Goal: Task Accomplishment & Management: Complete application form

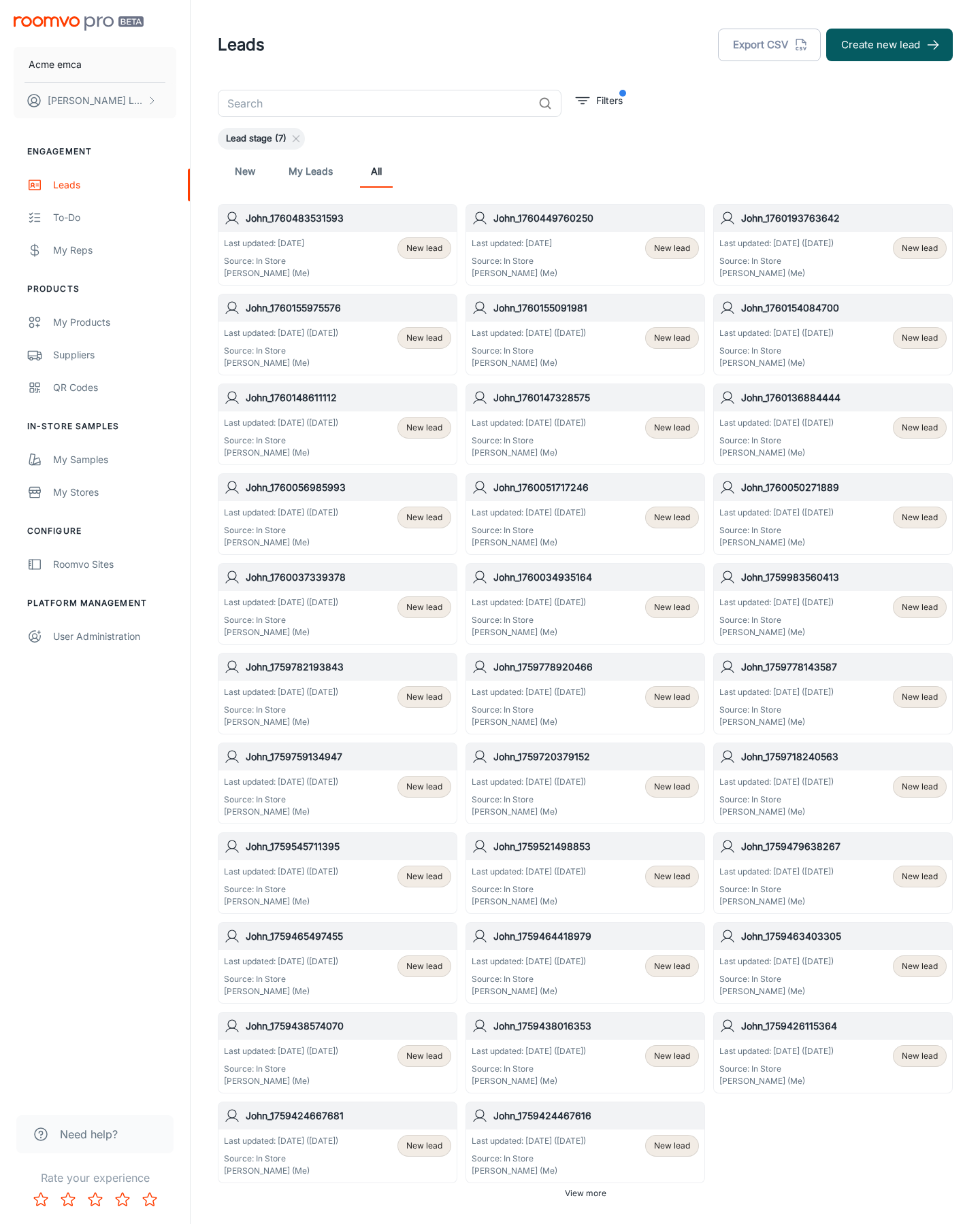
click at [890, 45] on button "Create new lead" at bounding box center [890, 45] width 127 height 33
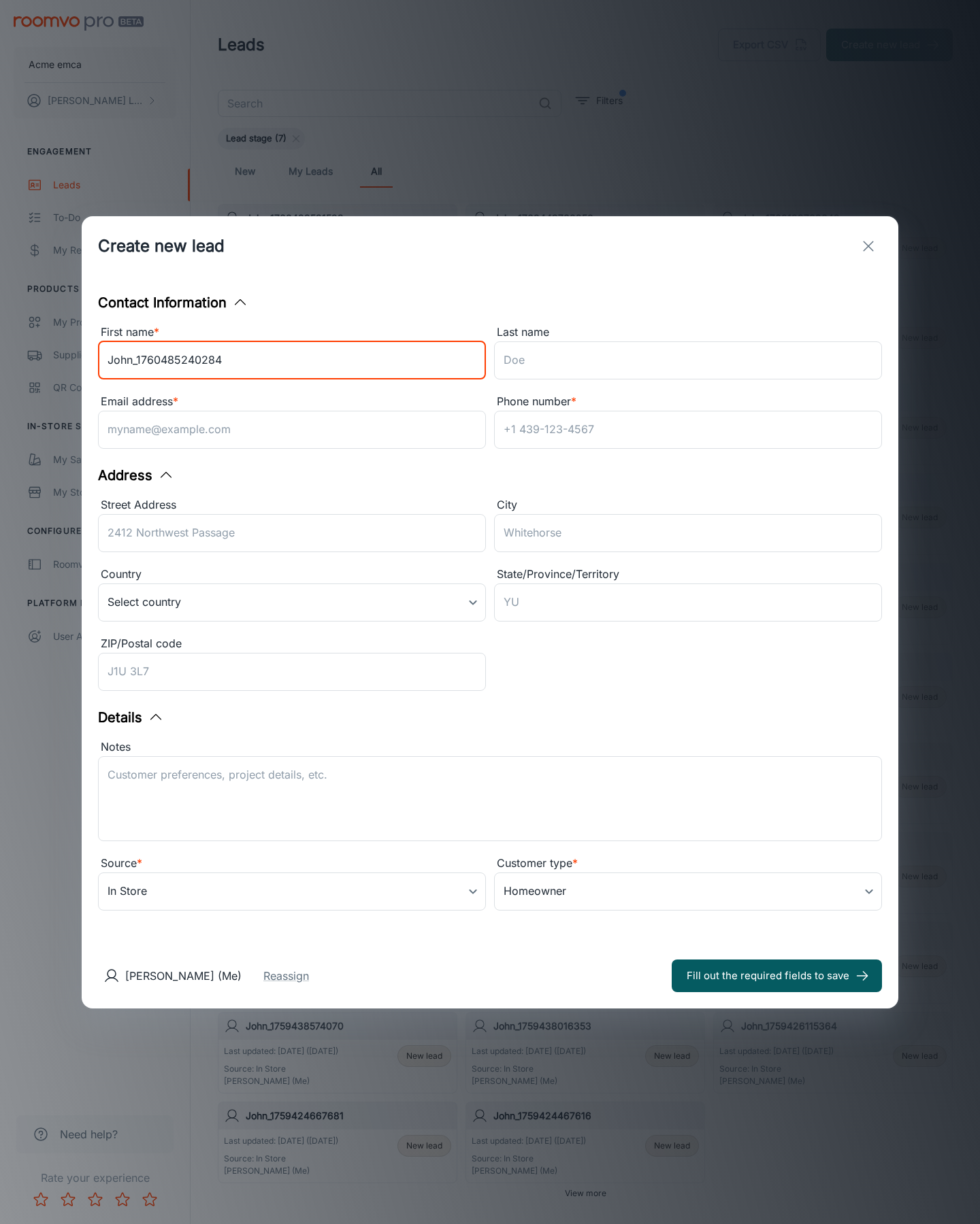
type input "John_1760485240284"
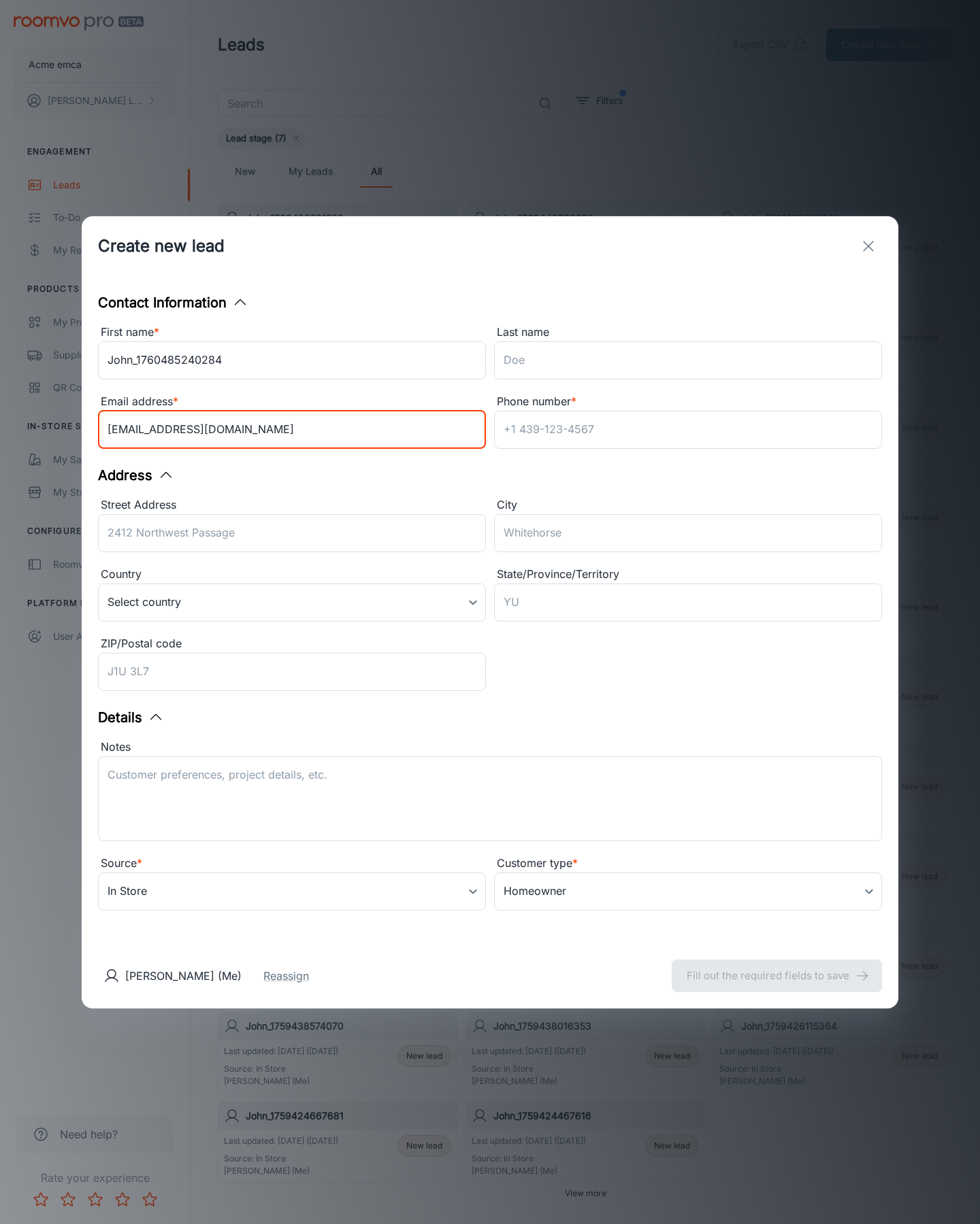
type input "[EMAIL_ADDRESS][DOMAIN_NAME]"
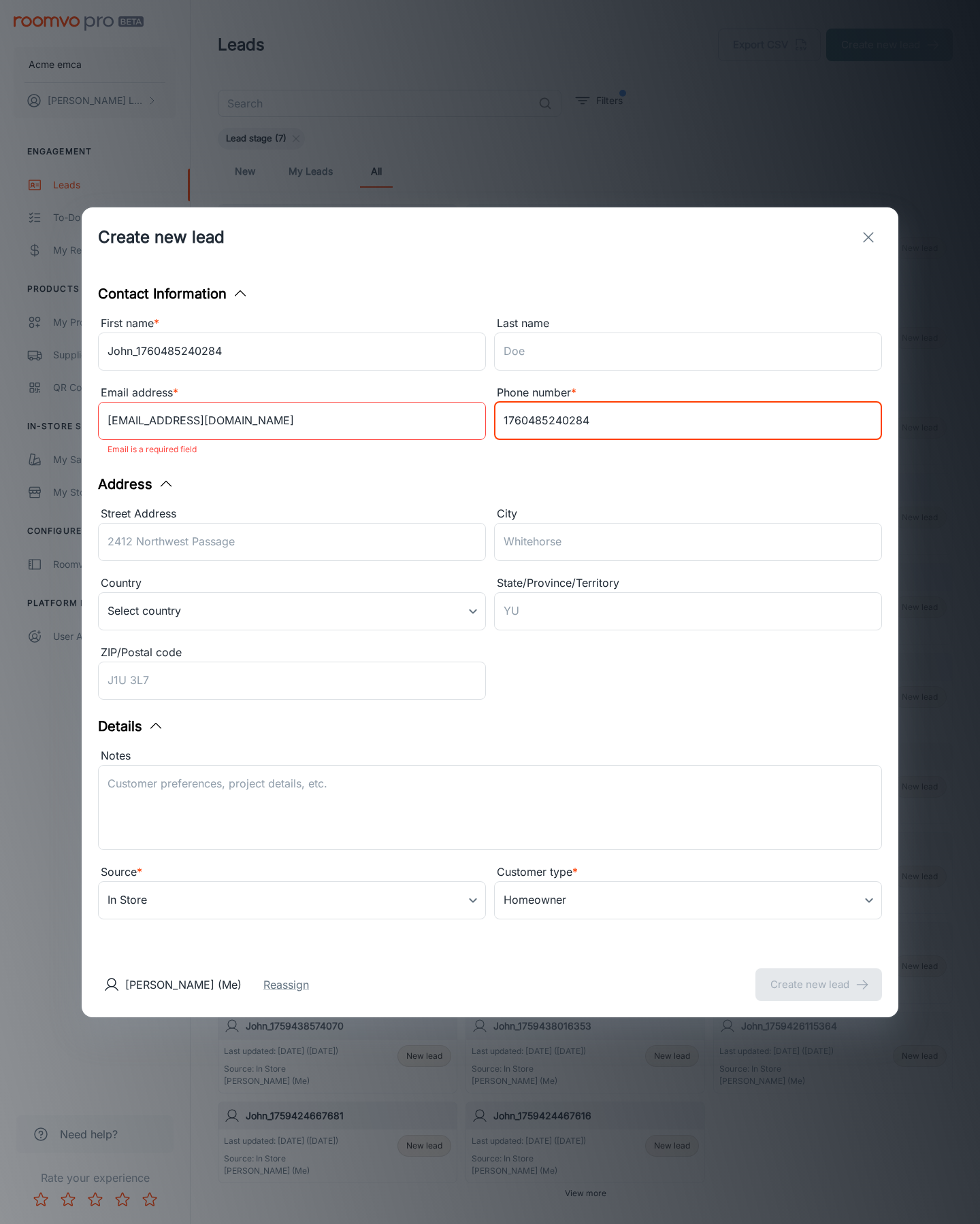
type input "1760485240284"
click at [819, 975] on button "Create new lead" at bounding box center [819, 985] width 127 height 33
